Goal: Check status: Check status

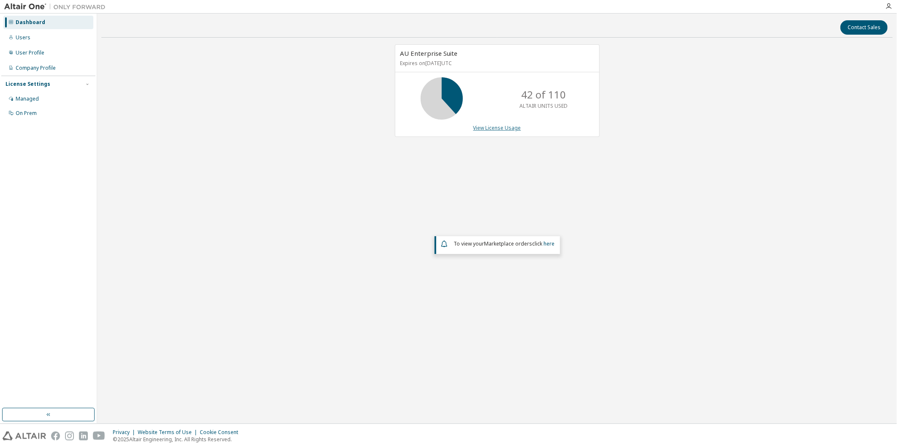
click at [494, 128] on link "View License Usage" at bounding box center [498, 127] width 48 height 7
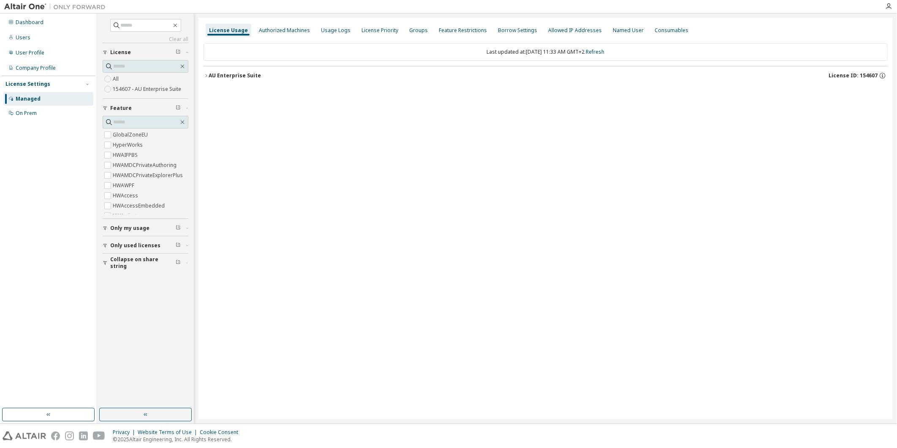
click at [210, 77] on div "AU Enterprise Suite" at bounding box center [235, 75] width 52 height 7
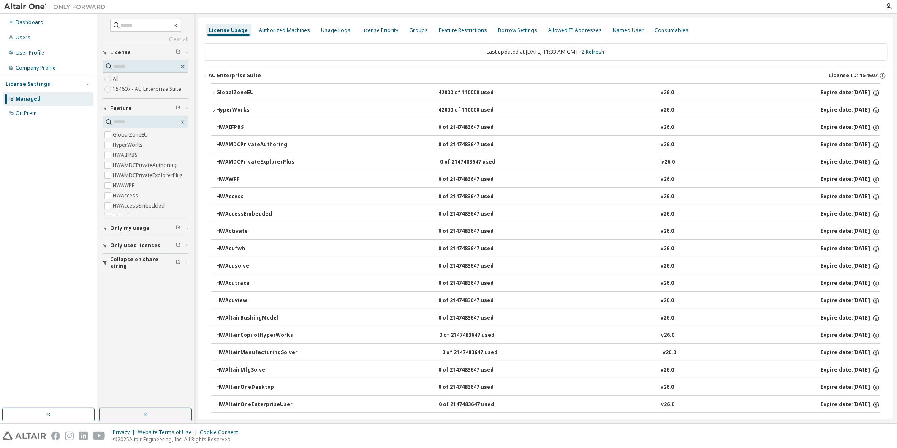
click at [219, 93] on div "GlobalZoneEU" at bounding box center [254, 93] width 76 height 8
